Goal: Check status: Check status

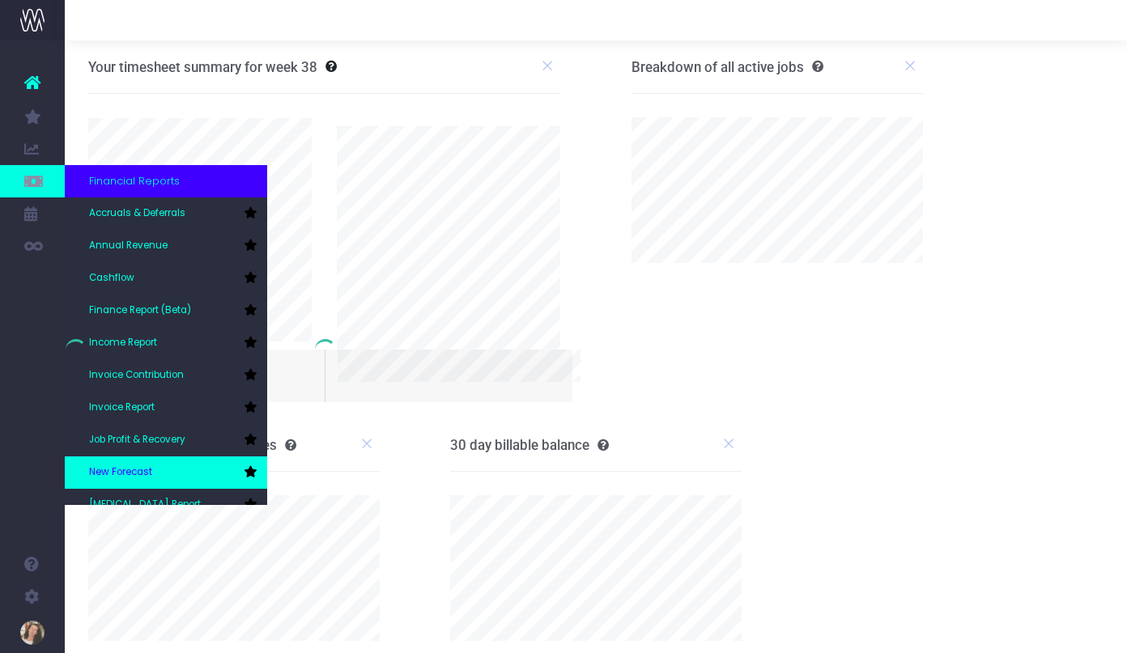
click at [111, 466] on span "New Forecast" at bounding box center [120, 473] width 63 height 15
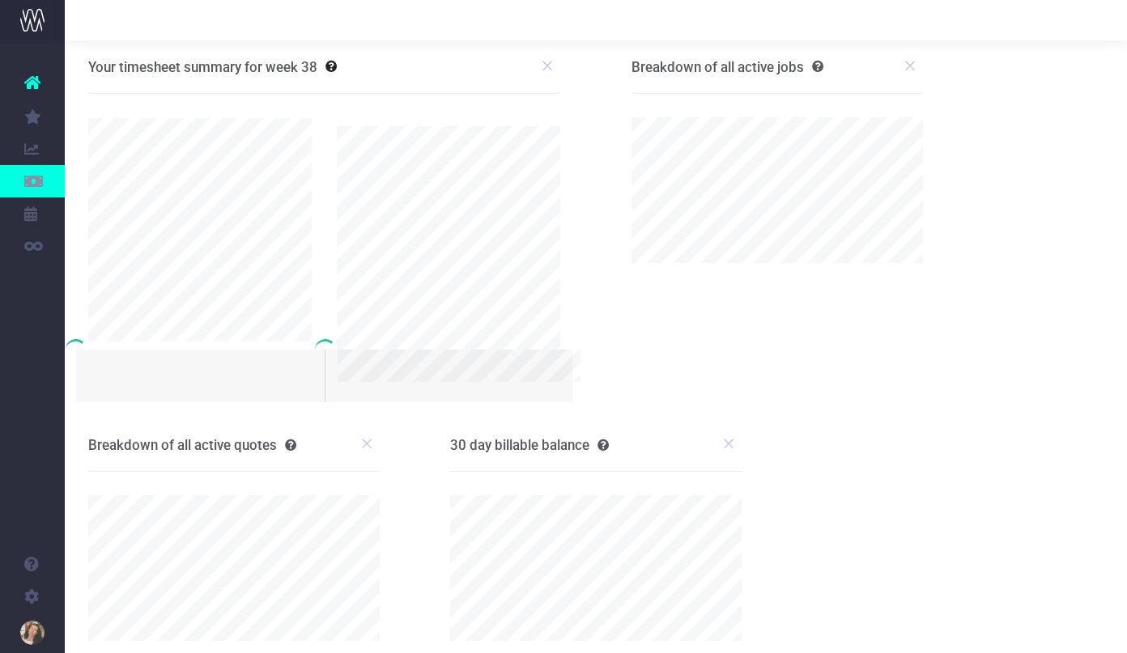
scroll to position [6, 4]
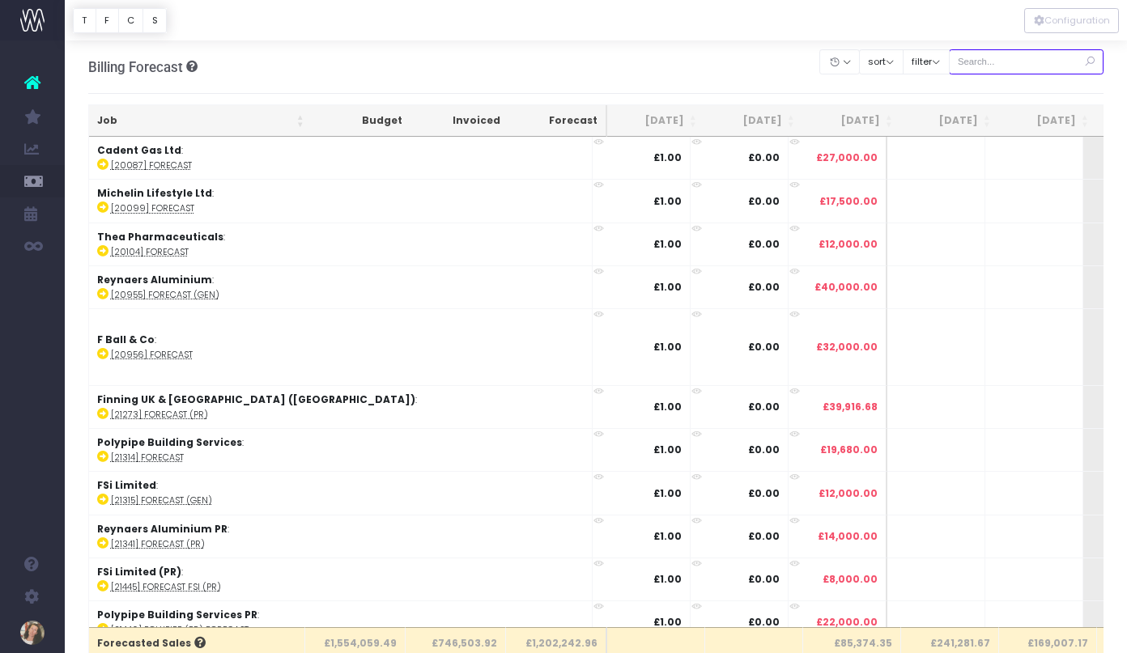
click at [1033, 67] on input "text" at bounding box center [1026, 61] width 155 height 25
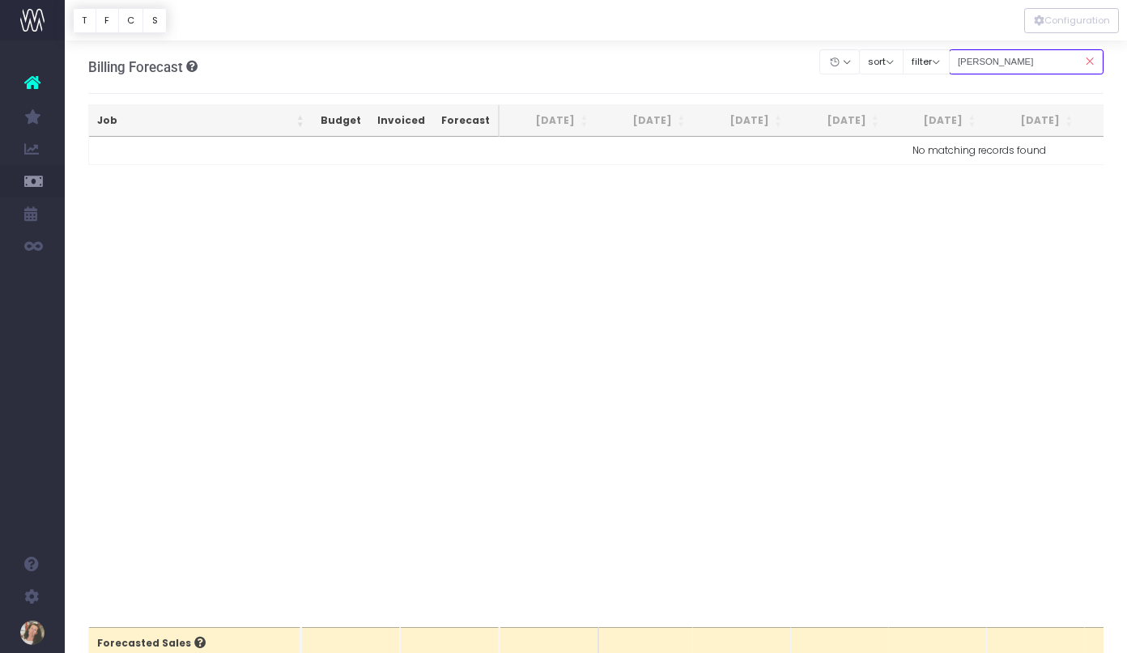
type input "michelin"
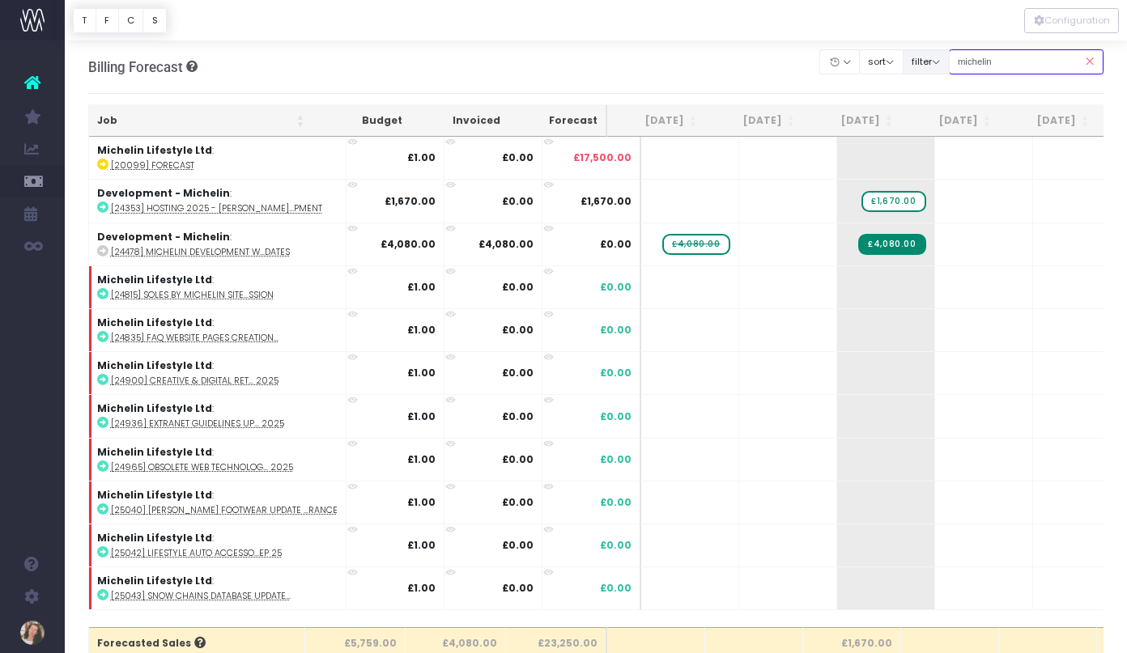
drag, startPoint x: 1034, startPoint y: 59, endPoint x: 965, endPoint y: 59, distance: 68.8
click at [965, 59] on div "Clear Filters Hide [DATE] [DATE] [DATE] [DATE] [DATE] [DATE] [DATE] [DATE] [DAT…" at bounding box center [961, 61] width 283 height 33
click at [746, 64] on div "Billing Forecast Overview of forecasted sales, cost and gross profit Clear Filt…" at bounding box center [596, 66] width 1016 height 53
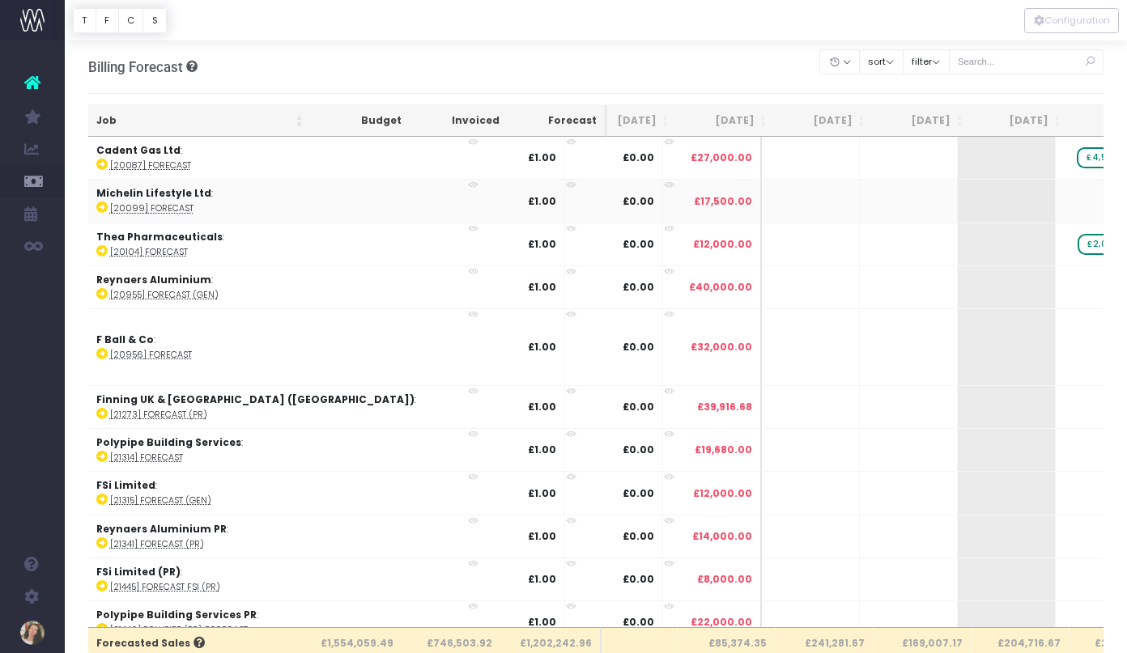
scroll to position [0, 128]
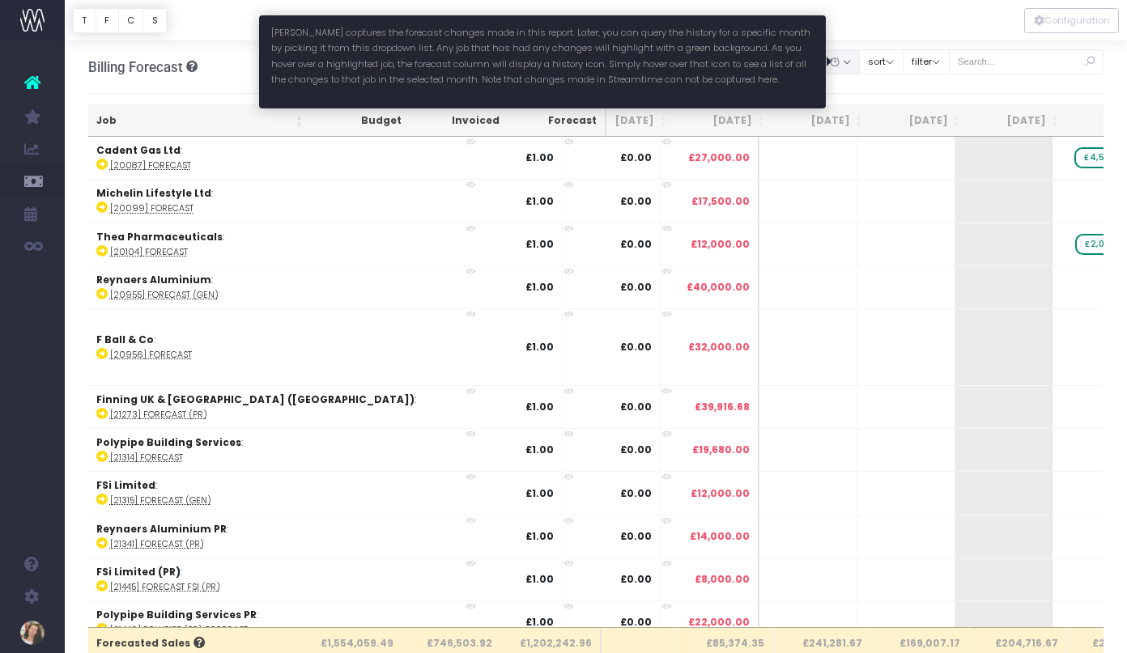
click at [857, 64] on button "button" at bounding box center [839, 61] width 40 height 25
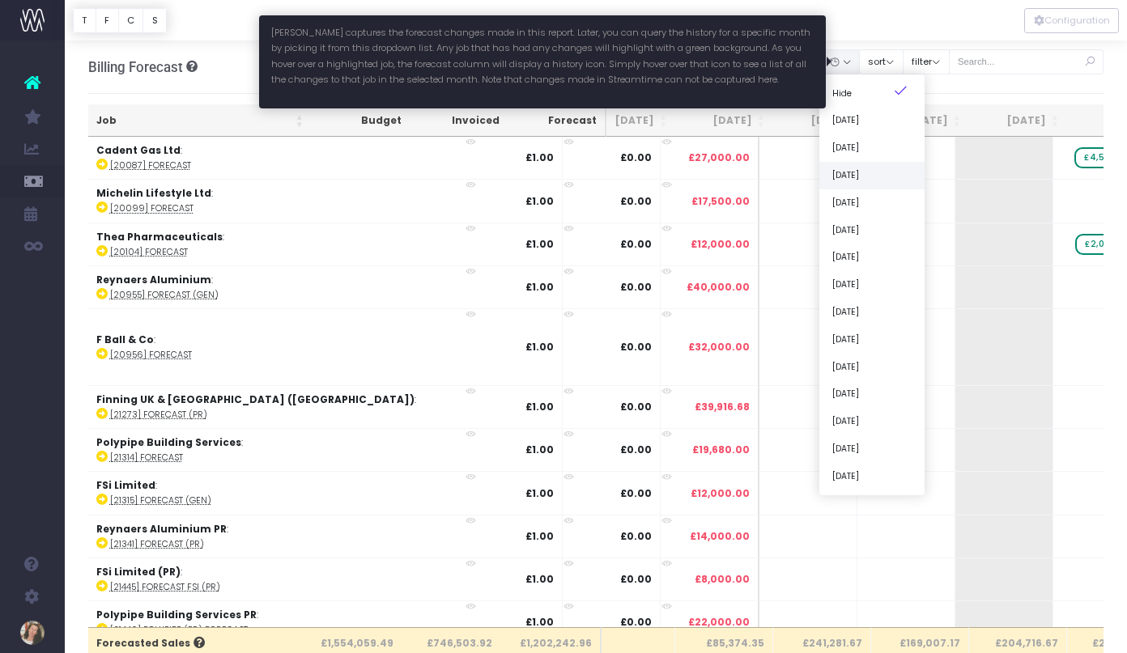
click at [880, 177] on link "[DATE]" at bounding box center [871, 176] width 105 height 28
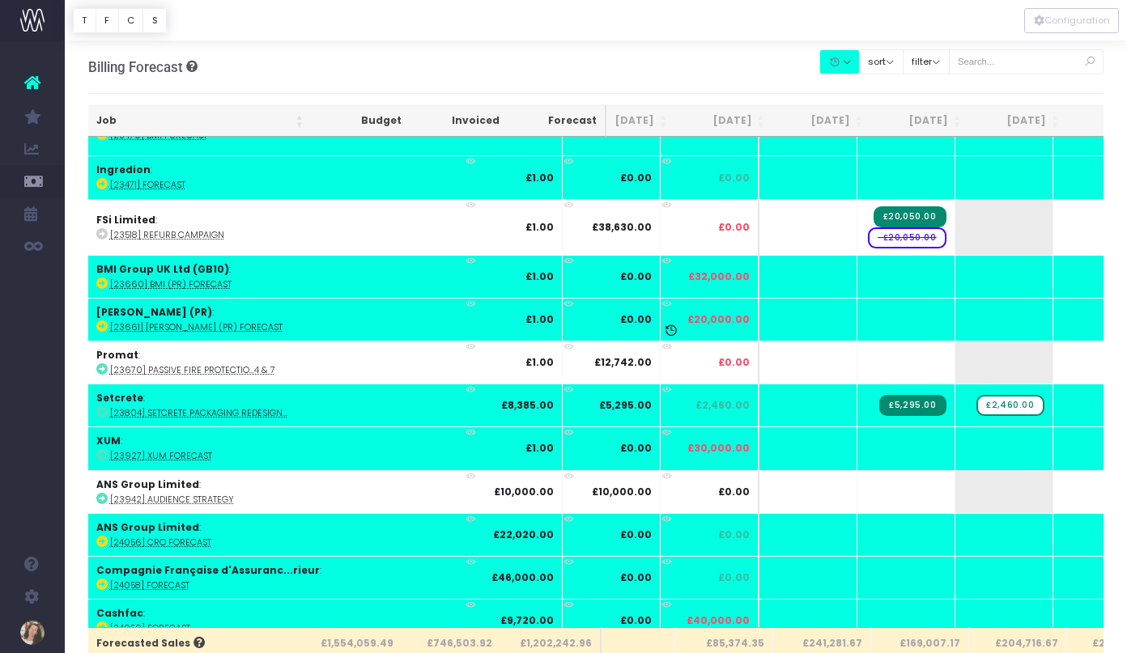
scroll to position [1058, 128]
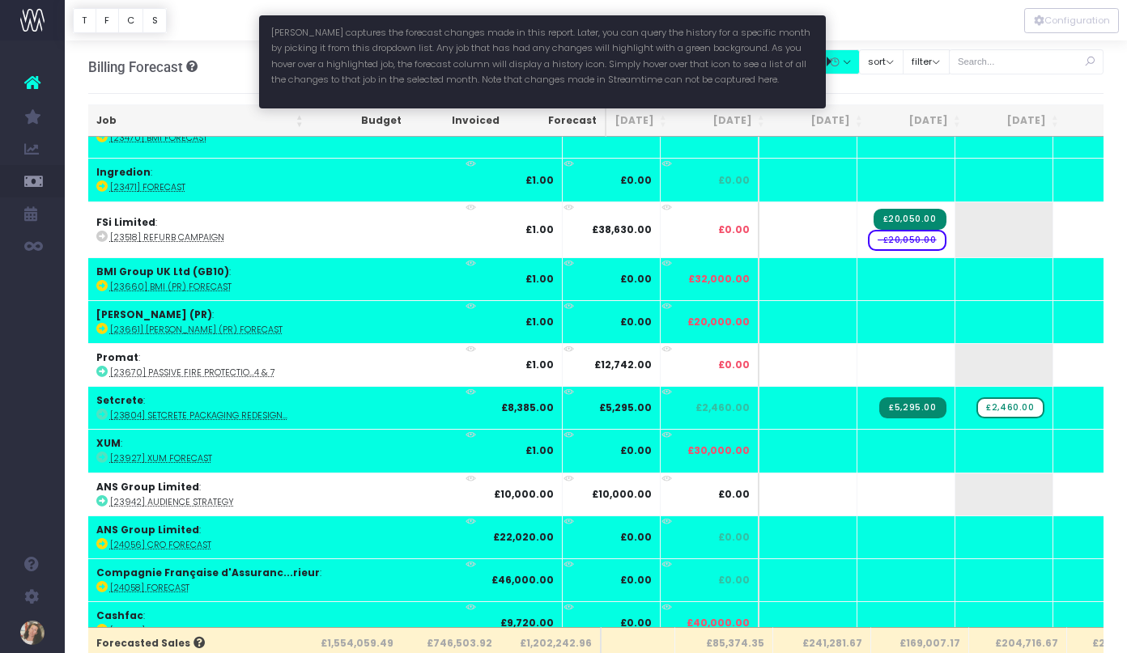
click at [860, 58] on button "button" at bounding box center [839, 61] width 40 height 25
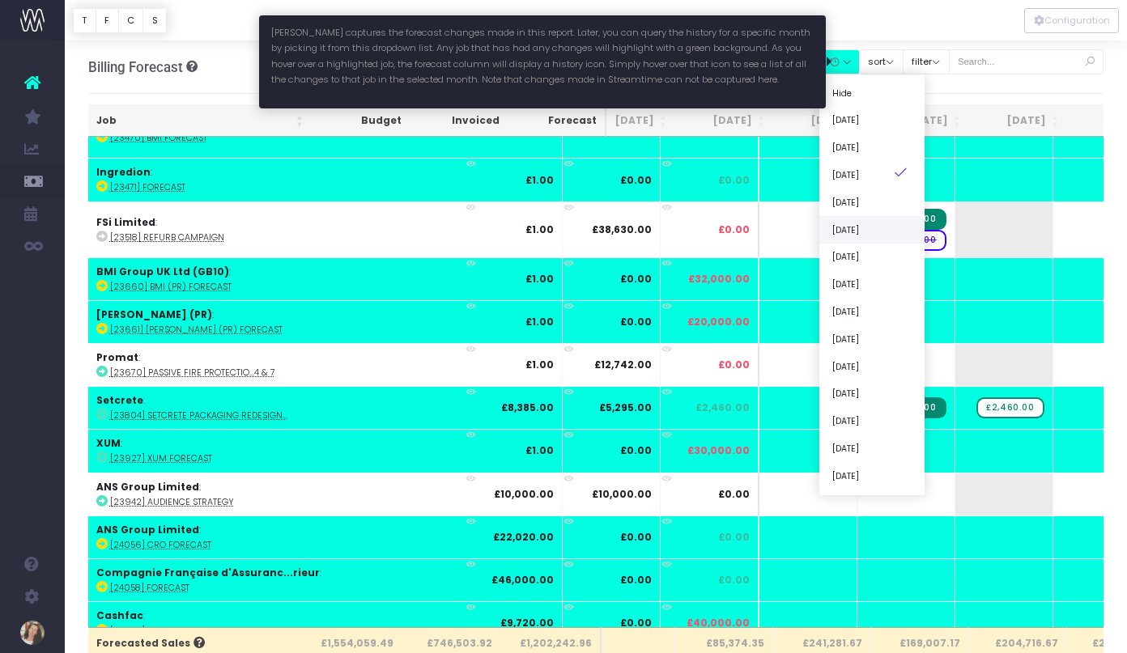
click at [878, 227] on link "[DATE]" at bounding box center [871, 230] width 105 height 28
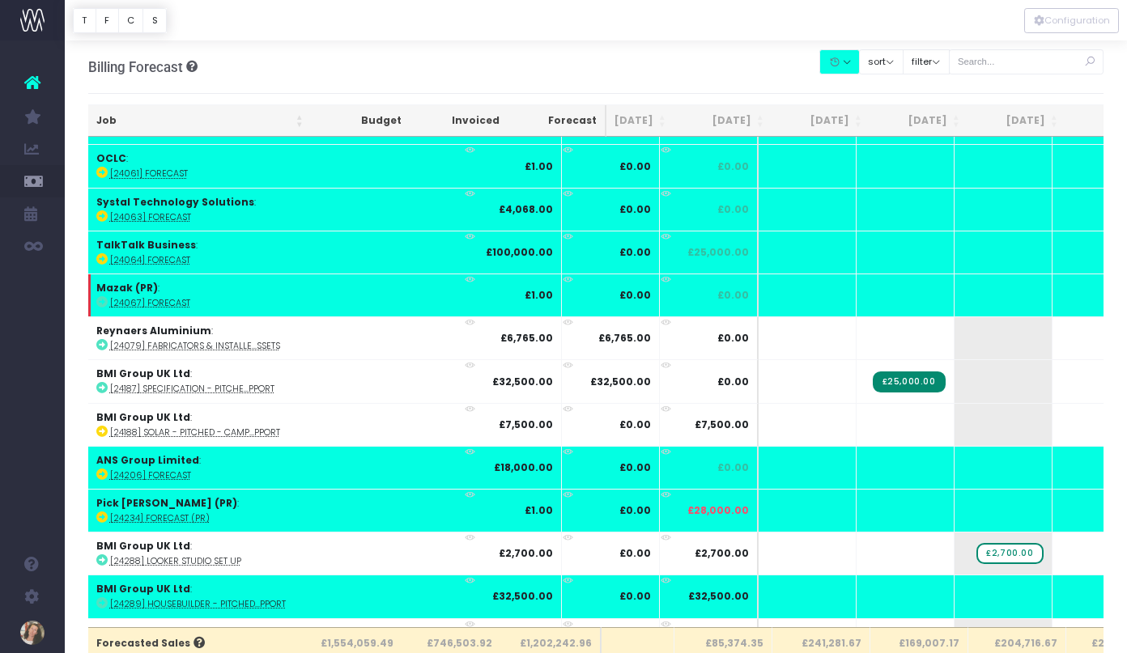
scroll to position [0, 129]
